Goal: Transaction & Acquisition: Book appointment/travel/reservation

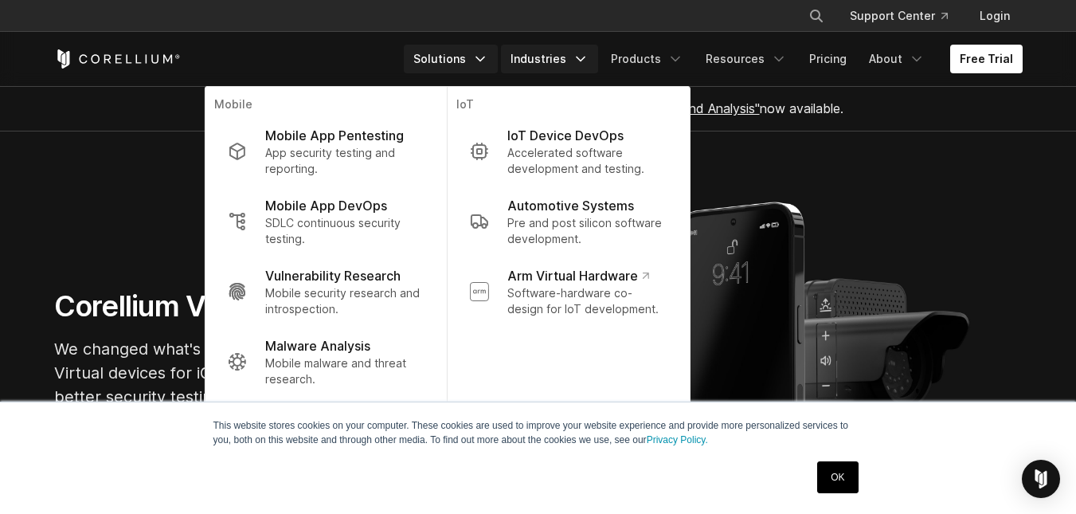
click at [547, 46] on link "Industries" at bounding box center [549, 59] width 97 height 29
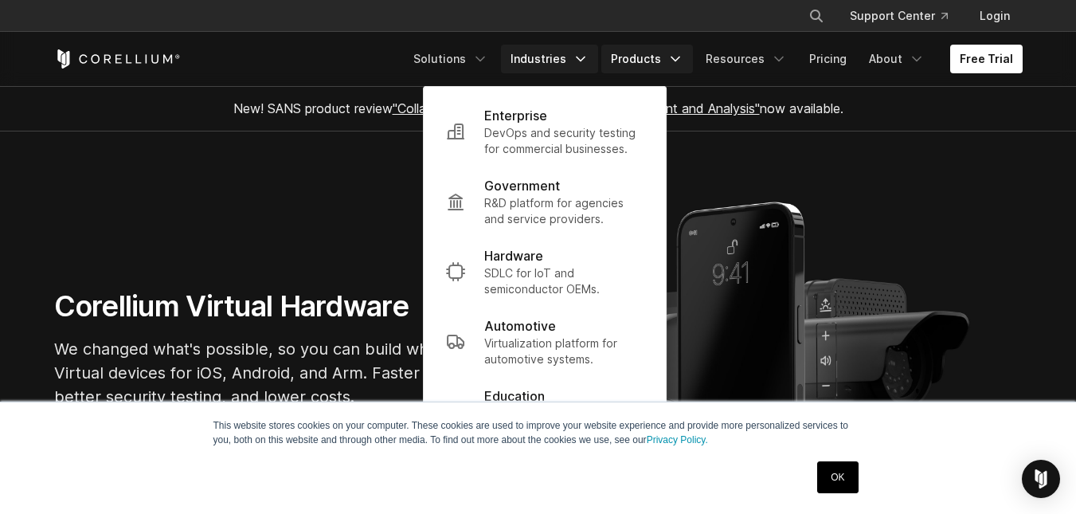
click at [660, 59] on link "Products" at bounding box center [647, 59] width 92 height 29
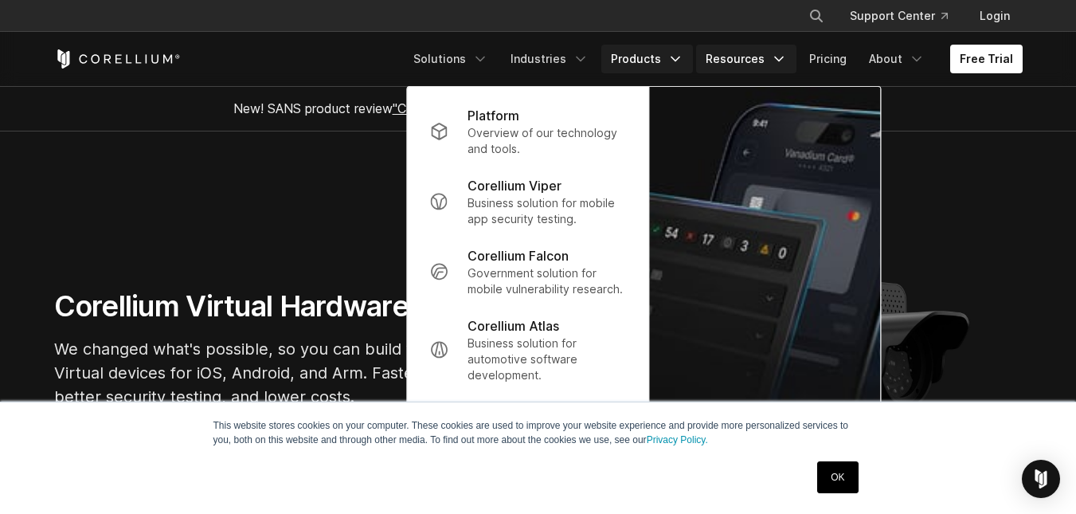
click at [756, 51] on link "Resources" at bounding box center [746, 59] width 100 height 29
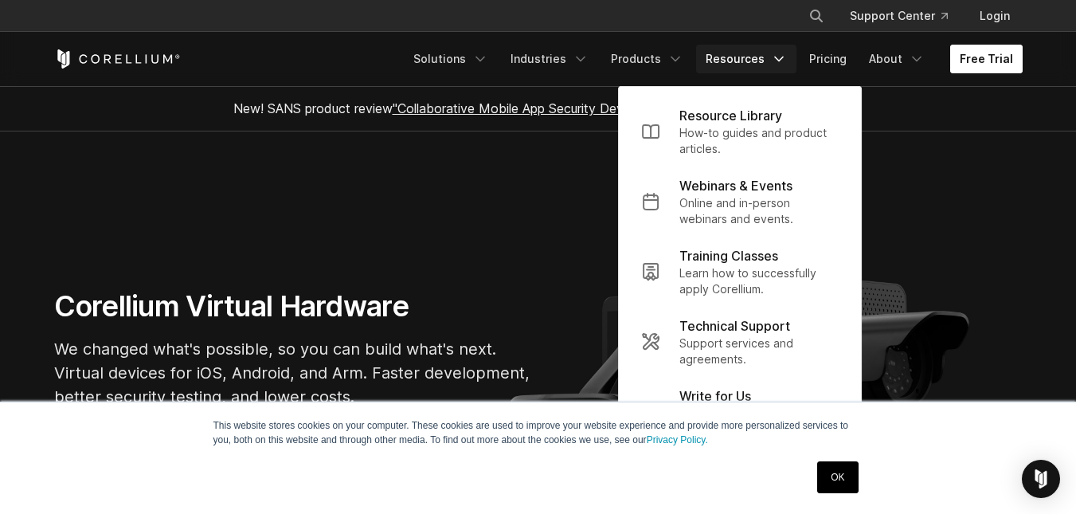
click at [984, 63] on link "Free Trial" at bounding box center [986, 59] width 72 height 29
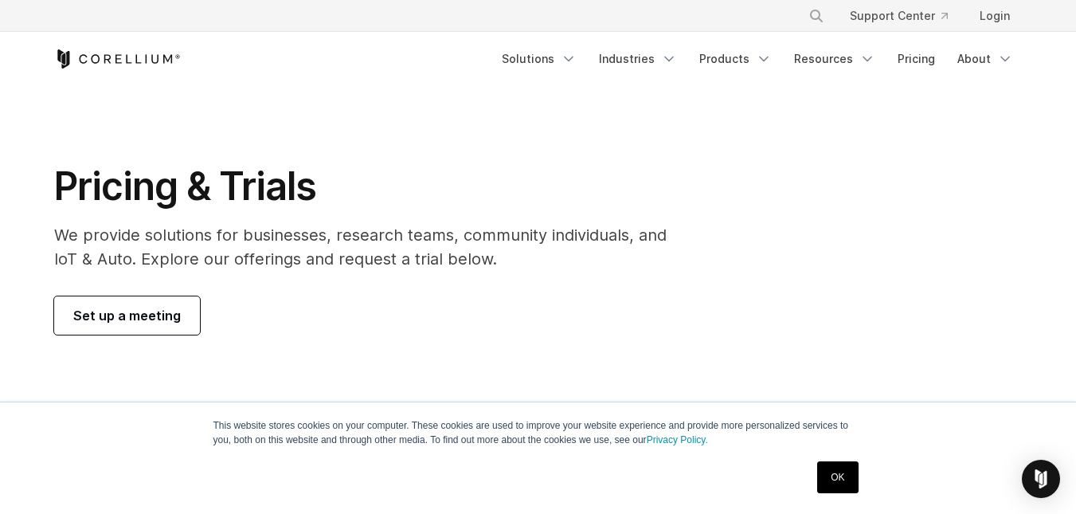
click at [156, 314] on span "Set up a meeting" at bounding box center [127, 315] width 108 height 19
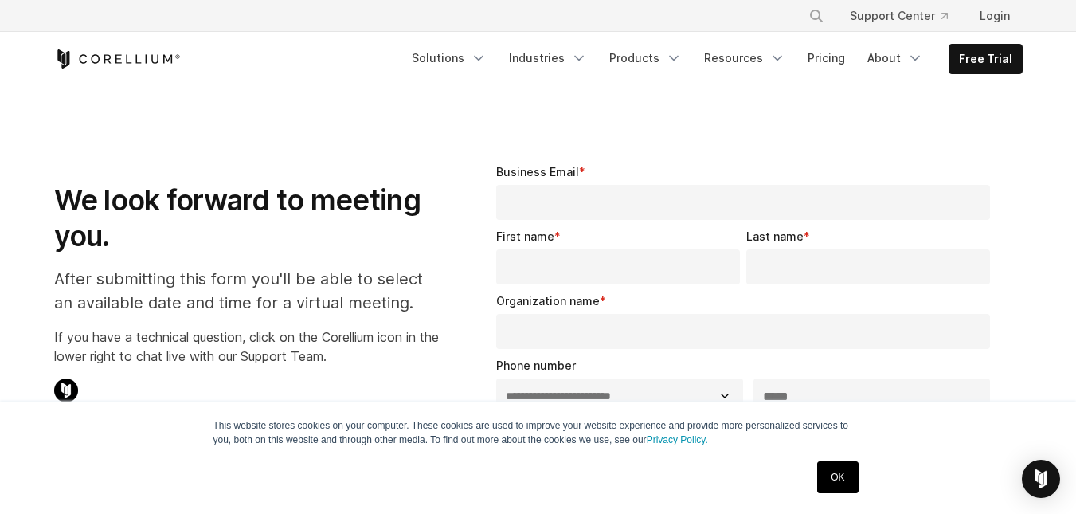
select select "**"
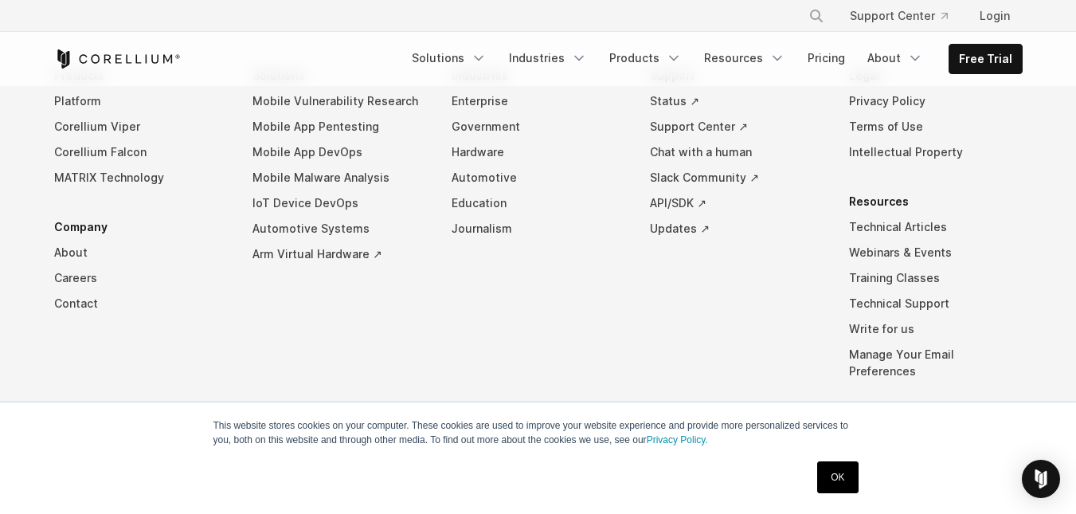
scroll to position [1208, 0]
